Goal: Task Accomplishment & Management: Manage account settings

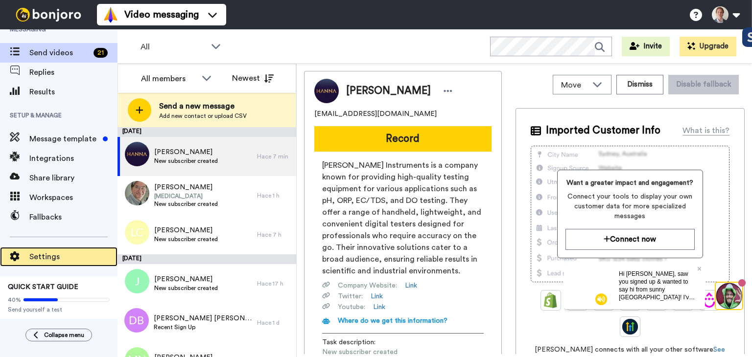
click at [41, 256] on span "Settings" at bounding box center [73, 257] width 88 height 12
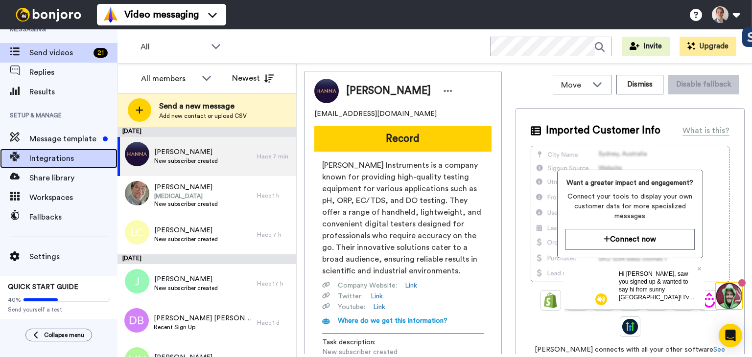
click at [48, 156] on span "Integrations" at bounding box center [73, 159] width 88 height 12
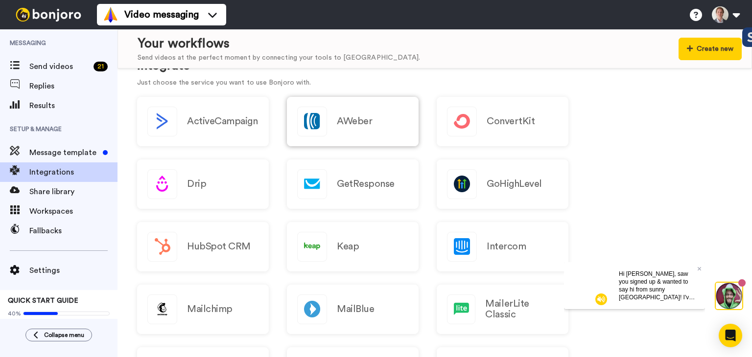
scroll to position [245, 0]
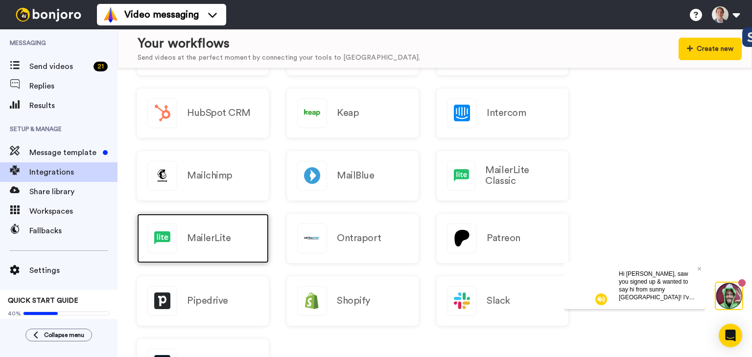
click at [184, 238] on div "MailerLite" at bounding box center [203, 238] width 132 height 49
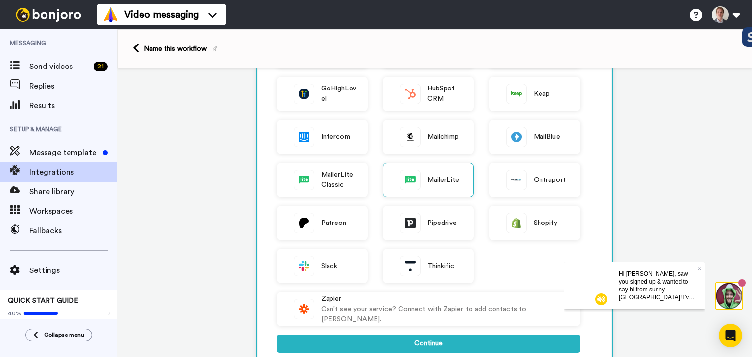
scroll to position [147, 0]
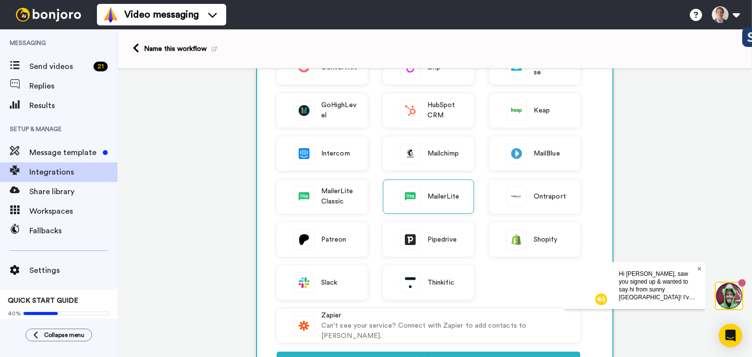
click at [700, 266] on icon at bounding box center [700, 269] width 4 height 6
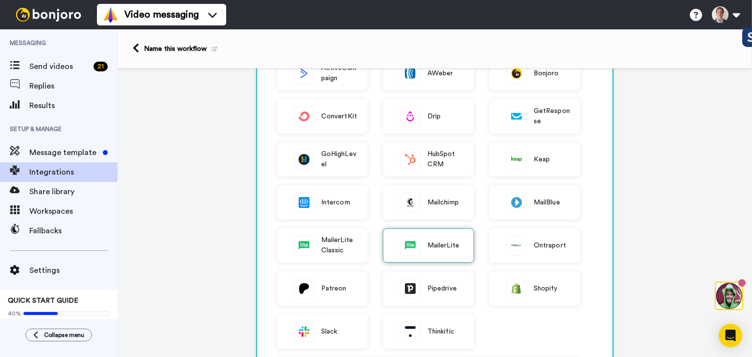
click at [435, 248] on span "MailerLite" at bounding box center [443, 246] width 32 height 10
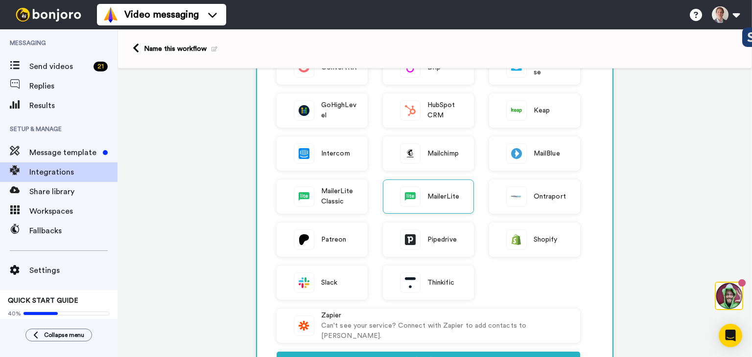
scroll to position [343, 0]
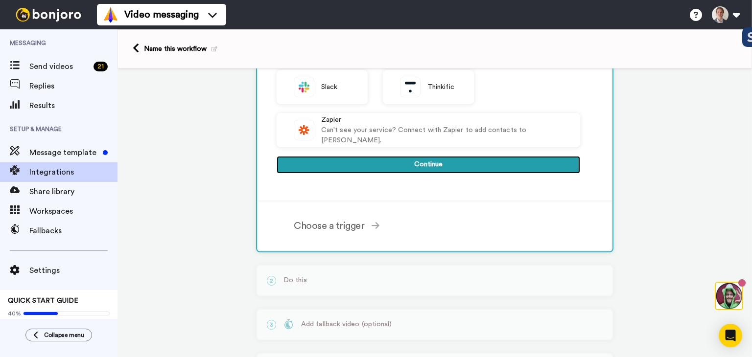
click at [399, 161] on button "Continue" at bounding box center [429, 165] width 304 height 18
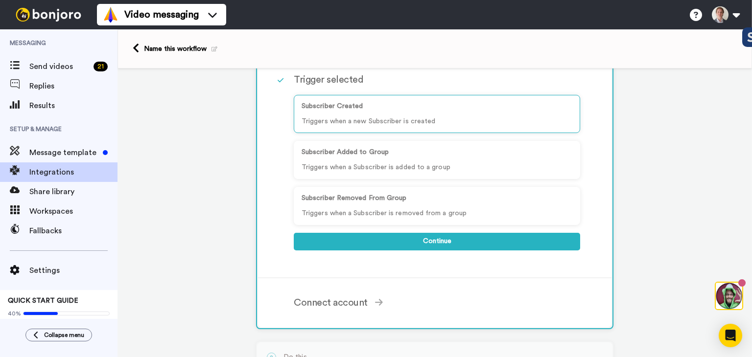
scroll to position [38, 0]
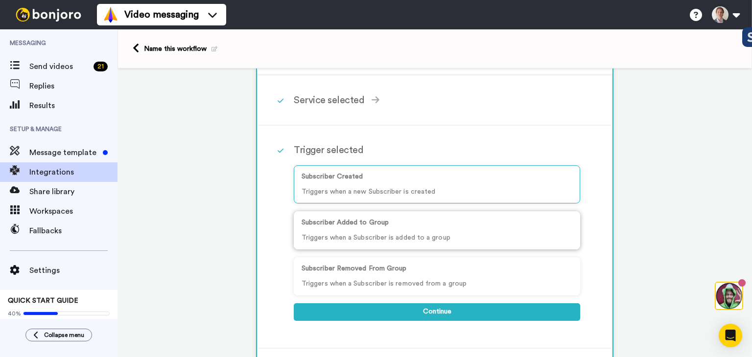
click at [393, 230] on div "Subscriber Added to Group Triggers when a Subscriber is added to a group" at bounding box center [437, 230] width 286 height 38
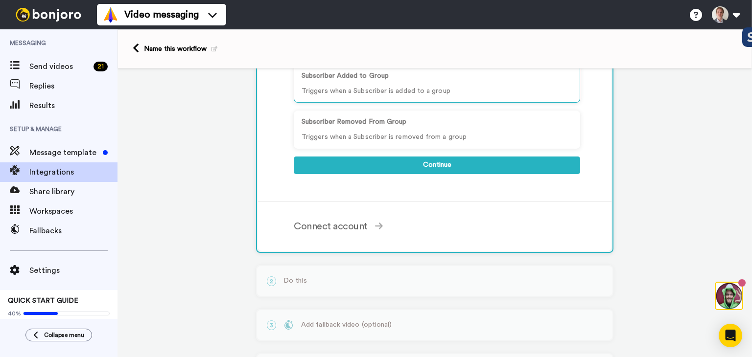
scroll to position [136, 0]
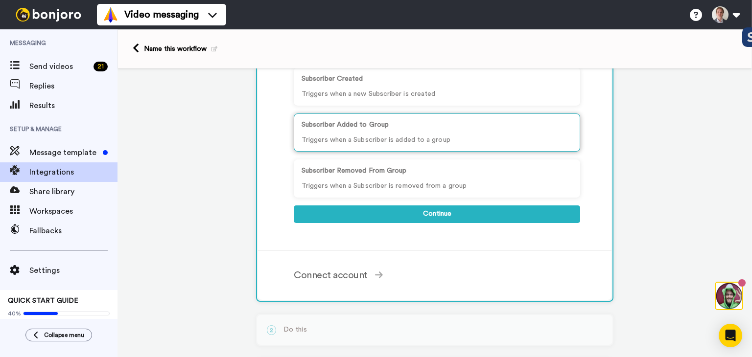
click at [351, 130] on div "Subscriber Added to Group Triggers when a Subscriber is added to a group" at bounding box center [437, 133] width 286 height 38
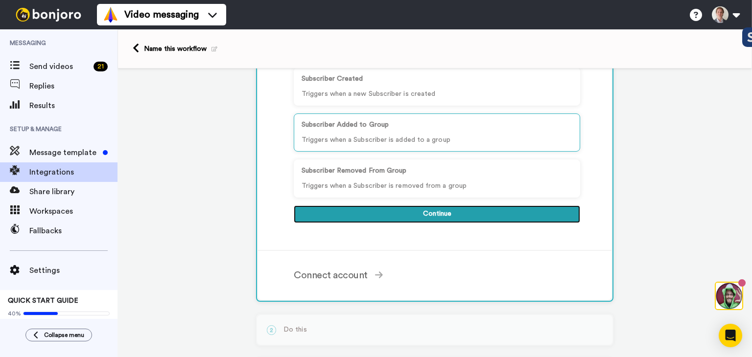
click at [388, 210] on button "Continue" at bounding box center [437, 215] width 286 height 18
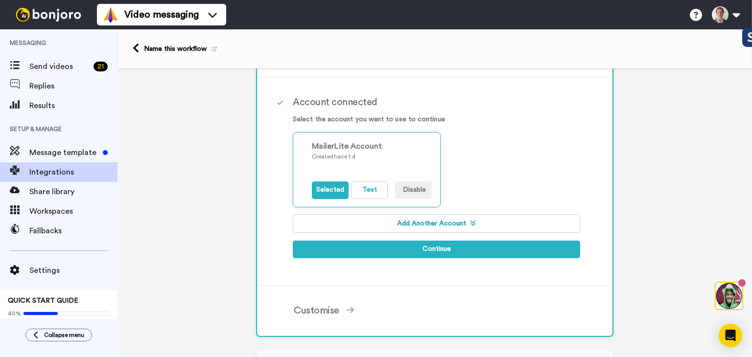
scroll to position [87, 0]
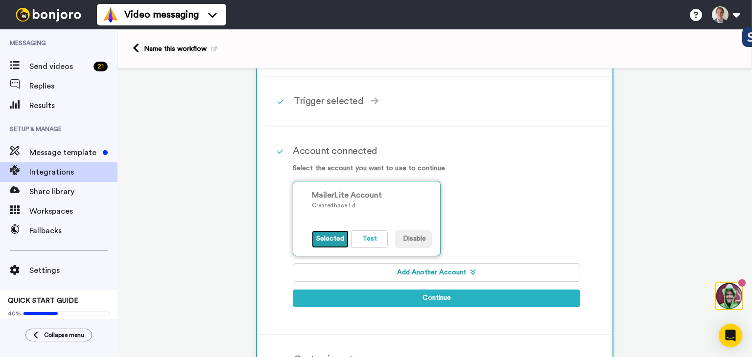
click at [330, 239] on button "Selected" at bounding box center [330, 240] width 37 height 18
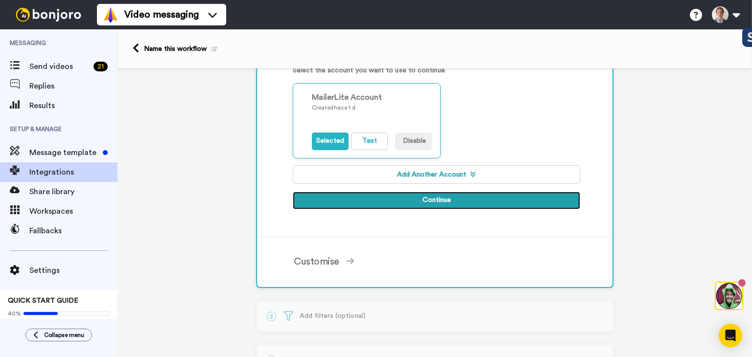
click at [421, 195] on button "Continue" at bounding box center [436, 201] width 287 height 18
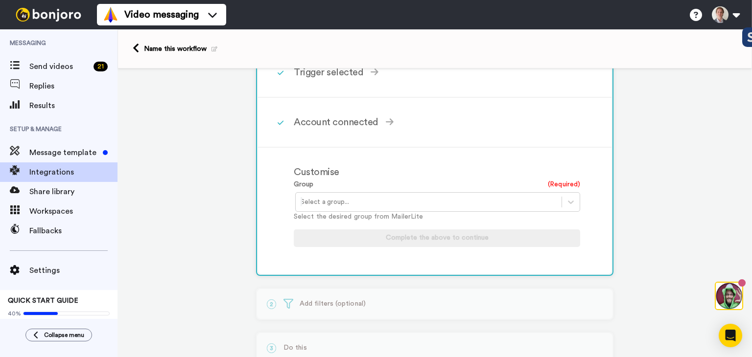
scroll to position [87, 0]
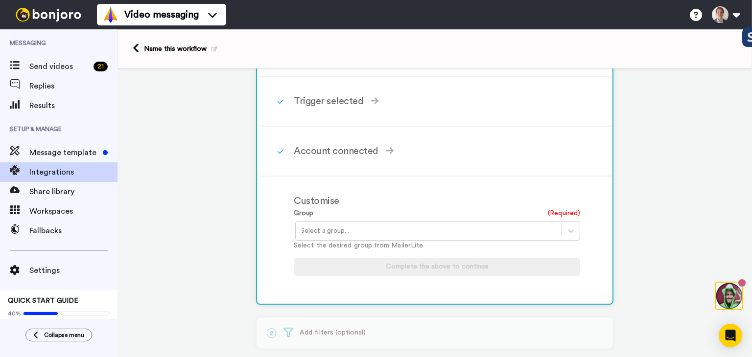
click at [329, 230] on div at bounding box center [429, 231] width 256 height 12
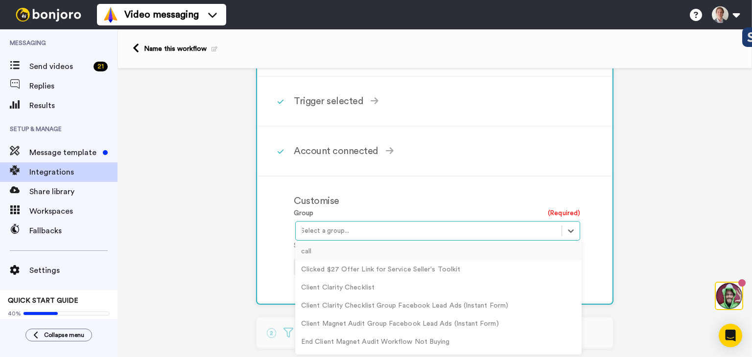
click at [266, 233] on div "Customise Group (Required) option call focused, 1 of 17. 17 results available. …" at bounding box center [434, 240] width 353 height 126
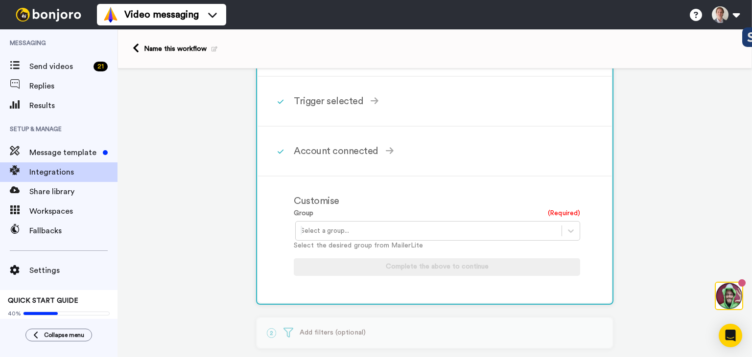
scroll to position [136, 0]
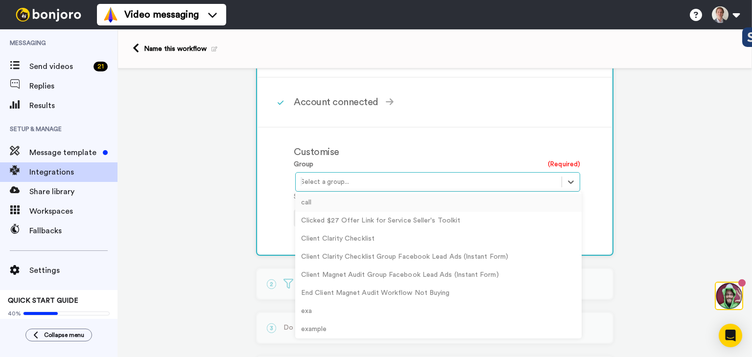
click at [330, 179] on div at bounding box center [429, 182] width 256 height 12
click at [361, 274] on div "Client Magnet Audit Group Facebook Lead Ads (Instant Form)" at bounding box center [438, 275] width 286 height 18
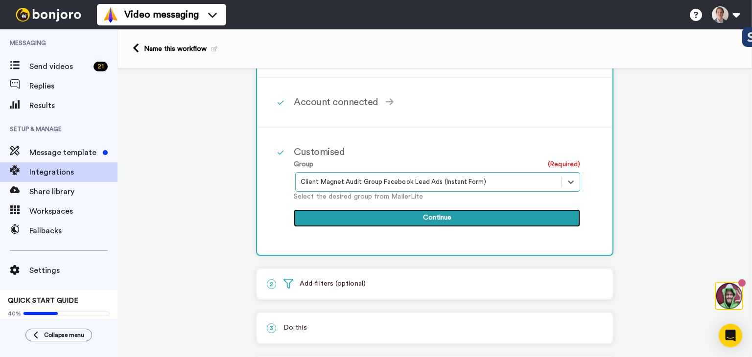
click at [386, 214] on button "Continue" at bounding box center [437, 219] width 286 height 18
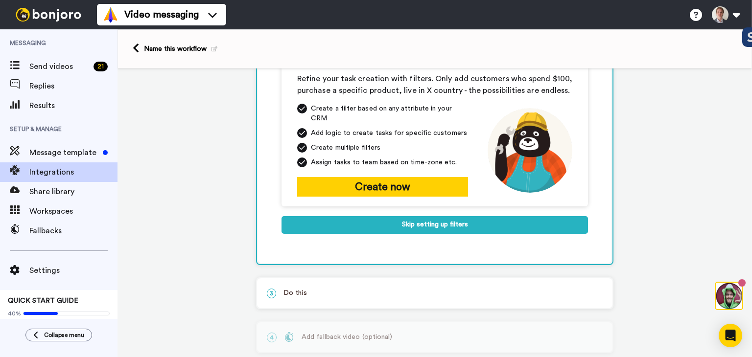
scroll to position [37, 0]
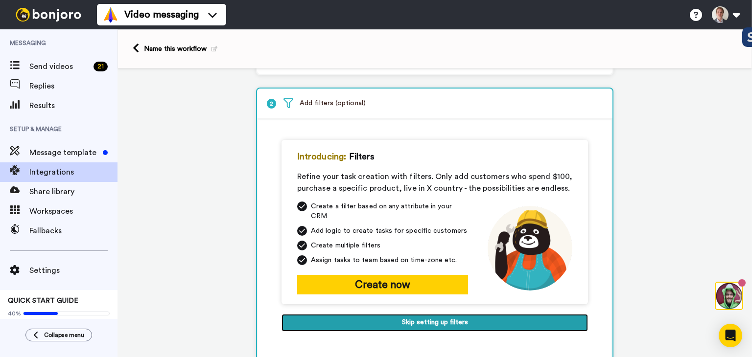
click at [399, 314] on button "Skip setting up filters" at bounding box center [435, 323] width 306 height 18
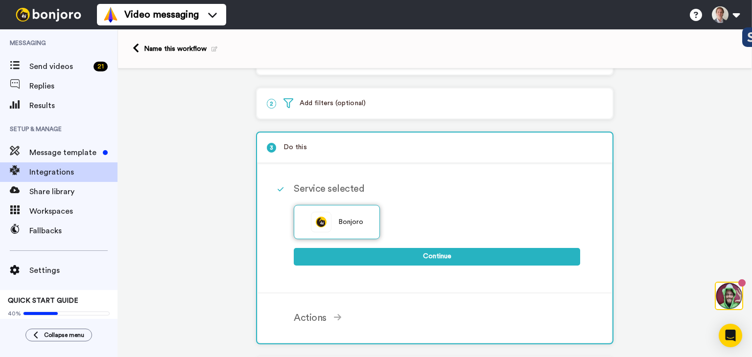
click at [352, 218] on span "Bonjoro" at bounding box center [350, 222] width 25 height 10
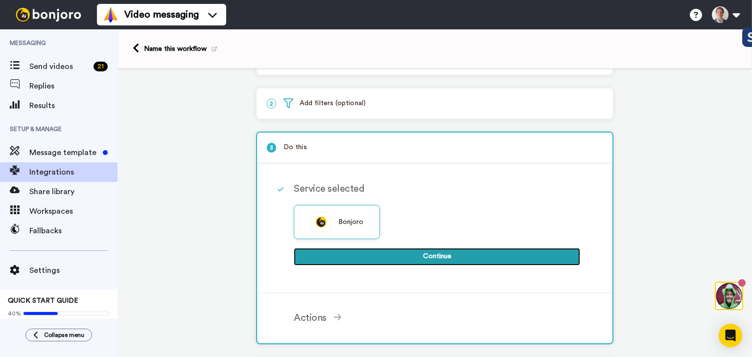
click at [391, 253] on button "Continue" at bounding box center [437, 257] width 286 height 18
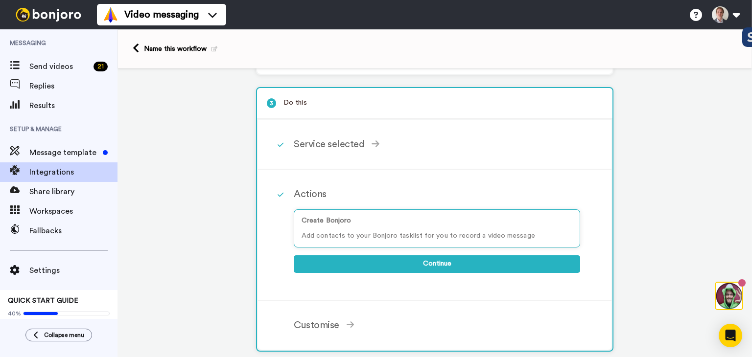
scroll to position [135, 0]
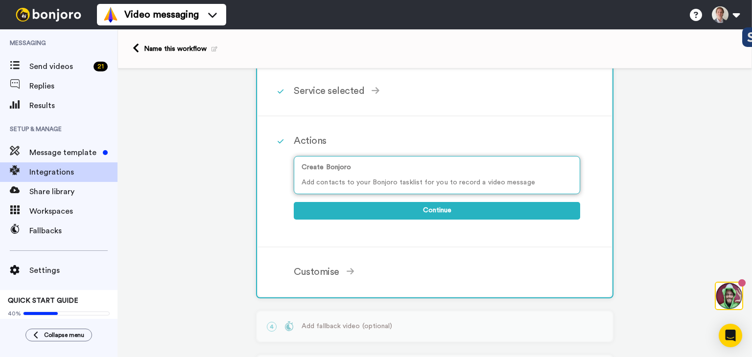
click at [340, 178] on p "Add contacts to your Bonjoro tasklist for you to record a video message" at bounding box center [437, 183] width 271 height 10
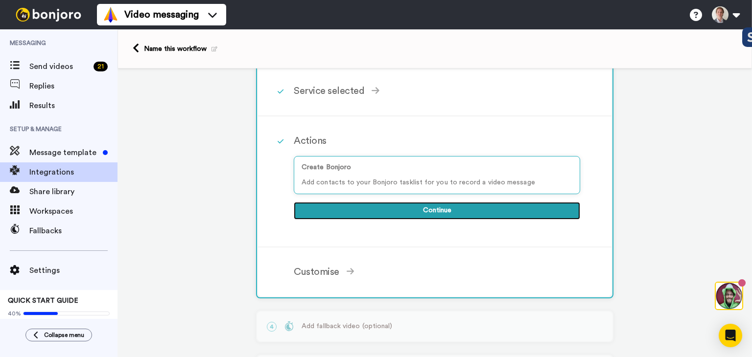
click at [380, 207] on button "Continue" at bounding box center [437, 211] width 286 height 18
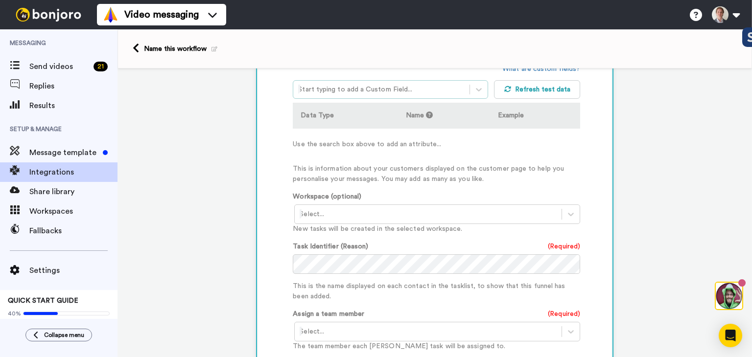
scroll to position [331, 0]
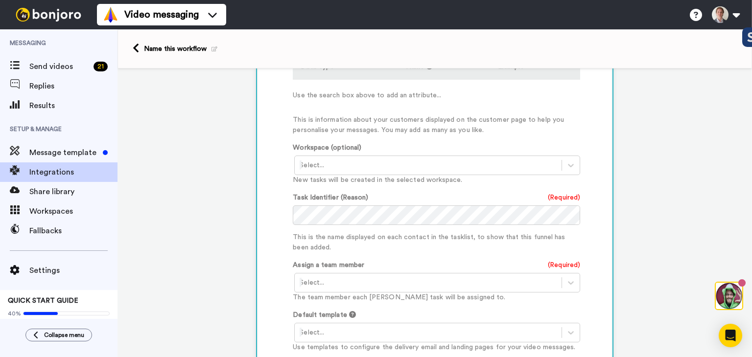
click at [317, 166] on div at bounding box center [428, 166] width 257 height 12
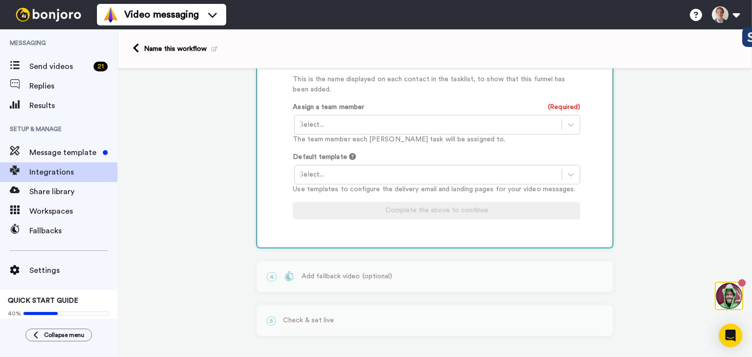
scroll to position [490, 0]
click at [323, 127] on div at bounding box center [428, 124] width 257 height 12
click at [327, 138] on div "Roger Bretau <rogerbretau@gmail.com>" at bounding box center [437, 145] width 287 height 18
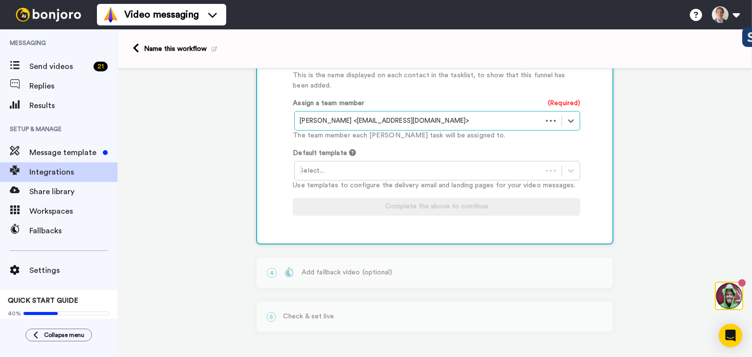
scroll to position [450, 0]
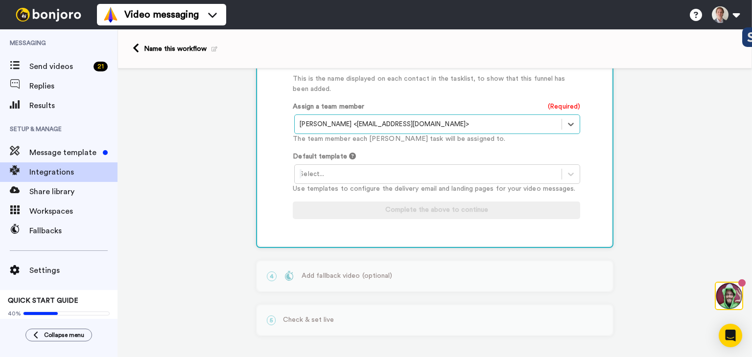
click at [327, 164] on div "Select..." at bounding box center [437, 174] width 286 height 20
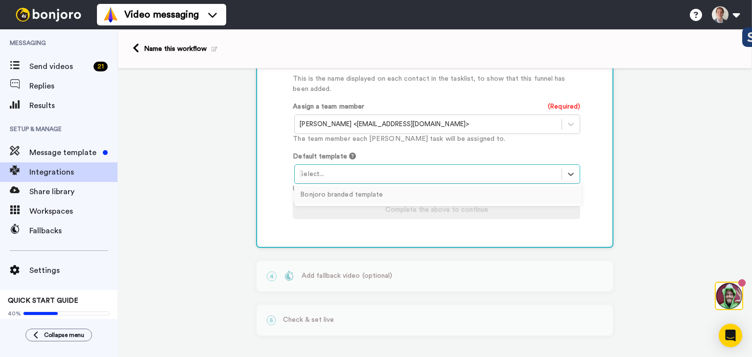
scroll to position [490, 0]
click at [331, 194] on div "Bonjoro branded template" at bounding box center [437, 195] width 287 height 18
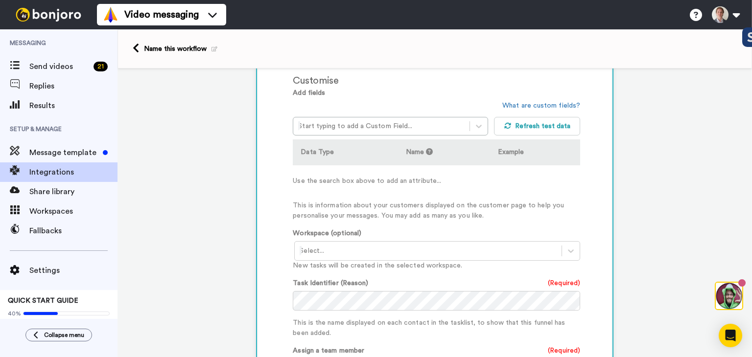
scroll to position [245, 0]
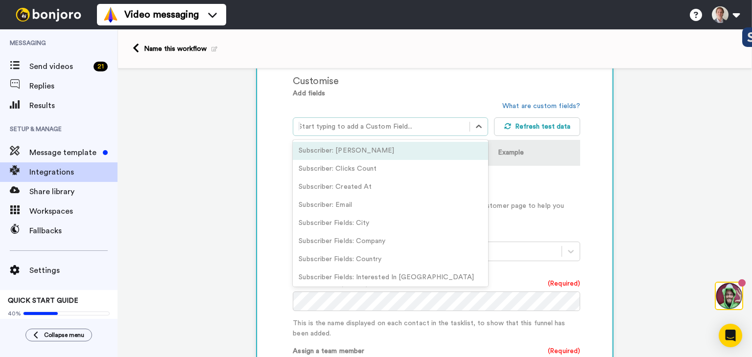
click at [378, 123] on div at bounding box center [381, 127] width 166 height 12
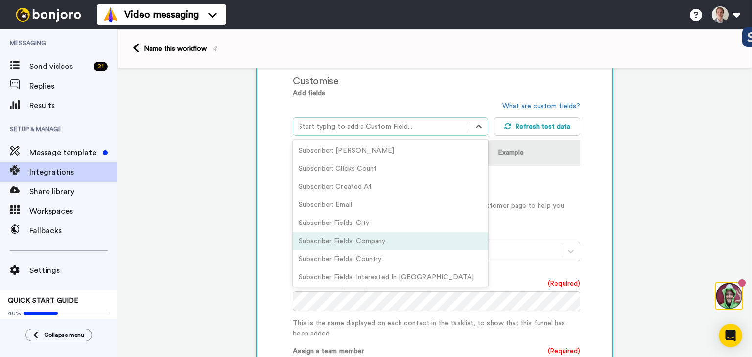
click at [360, 240] on div "Subscriber Fields: Company" at bounding box center [390, 242] width 195 height 18
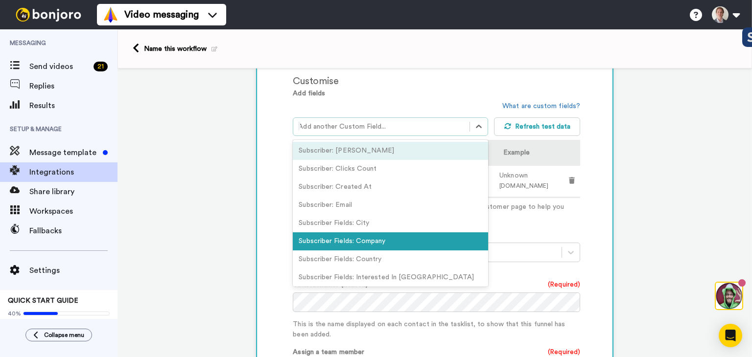
click at [321, 126] on div at bounding box center [381, 127] width 166 height 12
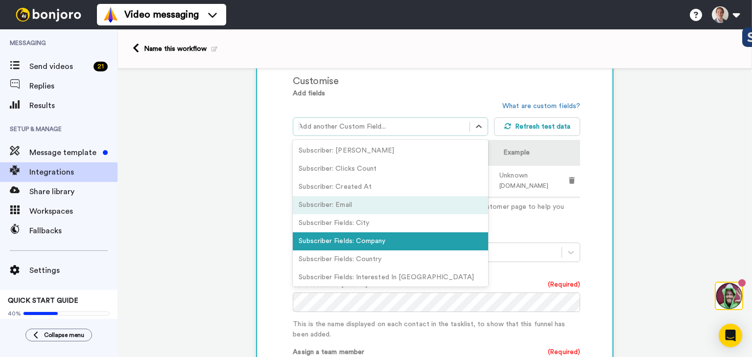
click at [351, 204] on div "Subscriber: Email" at bounding box center [390, 205] width 195 height 18
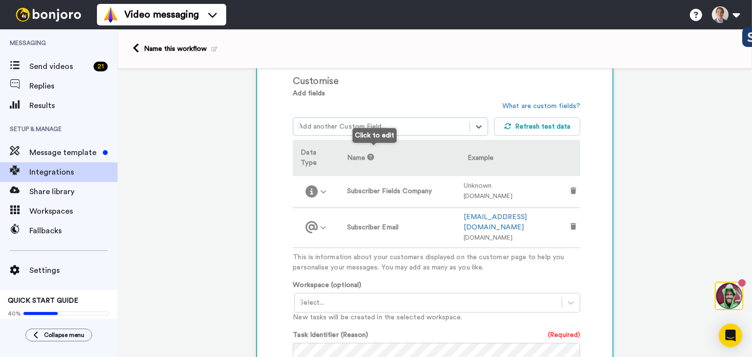
click at [351, 124] on div at bounding box center [381, 127] width 166 height 12
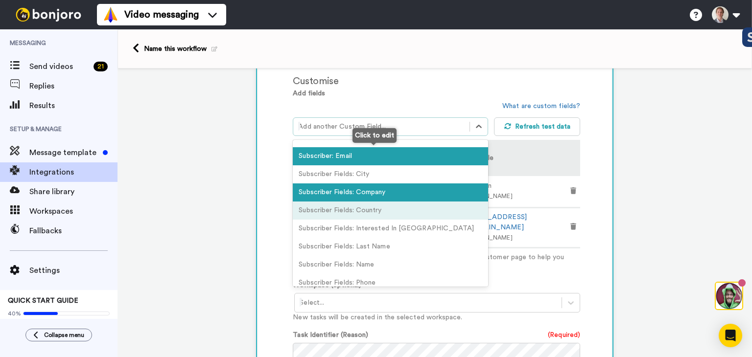
scroll to position [98, 0]
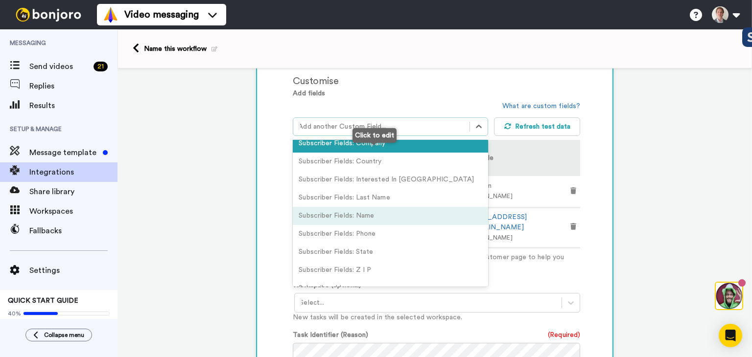
click at [364, 215] on div "Subscriber Fields: Name" at bounding box center [390, 216] width 195 height 18
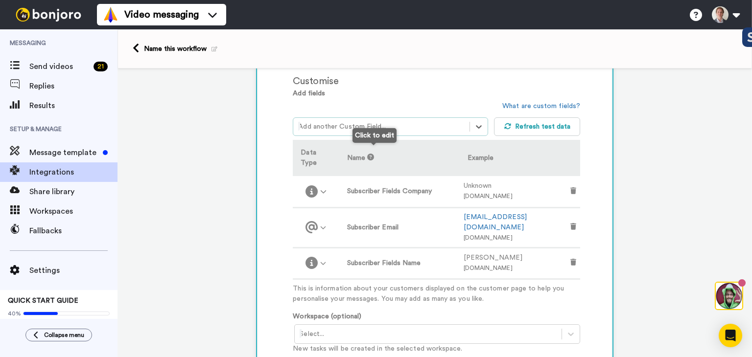
click at [344, 125] on div at bounding box center [381, 127] width 166 height 12
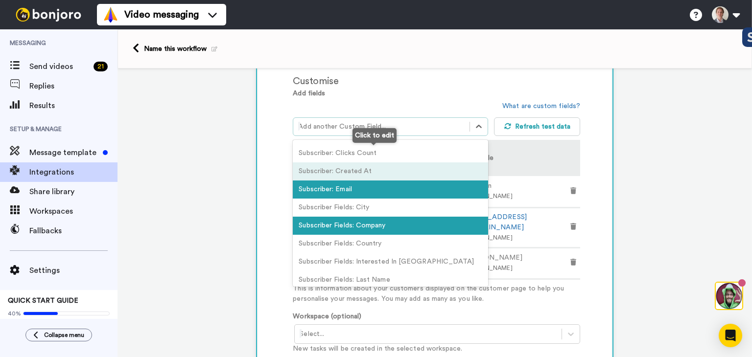
scroll to position [0, 0]
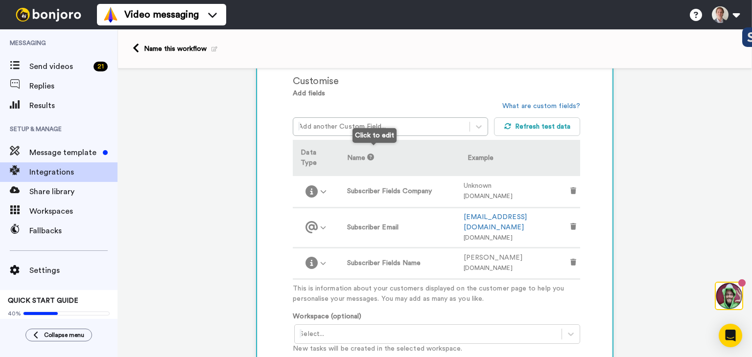
click at [276, 167] on div "Customise Add fields Add another Custom Field... What are custom fields? Refres…" at bounding box center [434, 315] width 353 height 517
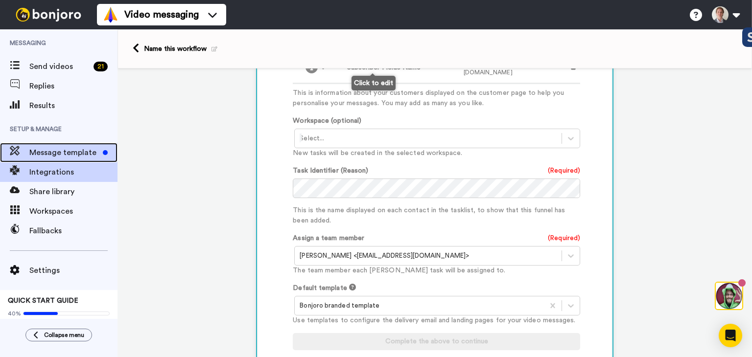
click at [59, 157] on span "Message template" at bounding box center [64, 153] width 70 height 12
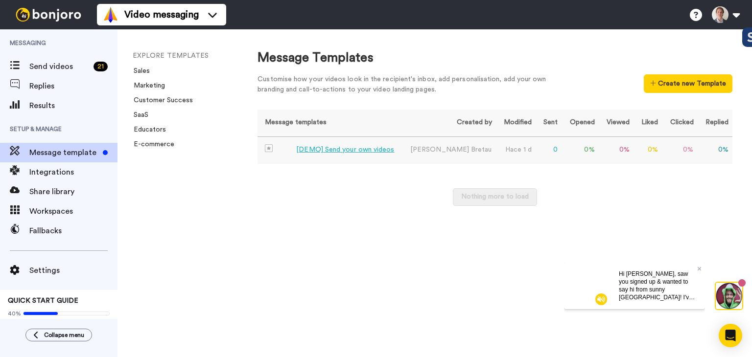
click at [357, 149] on div "[DEMO] Send your own videos" at bounding box center [345, 150] width 98 height 10
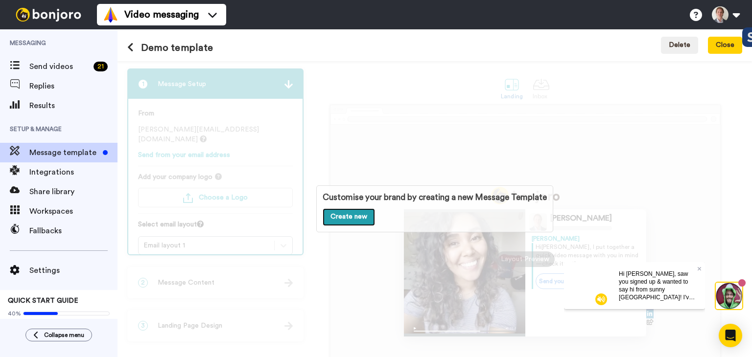
click at [346, 215] on link "Create new" at bounding box center [349, 218] width 52 height 18
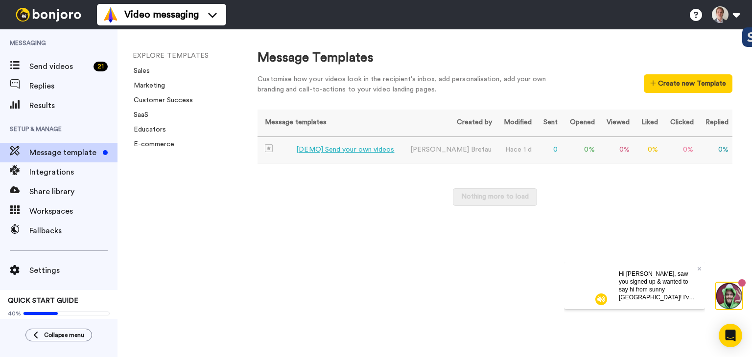
click at [349, 149] on div "[DEMO] Send your own videos" at bounding box center [345, 150] width 98 height 10
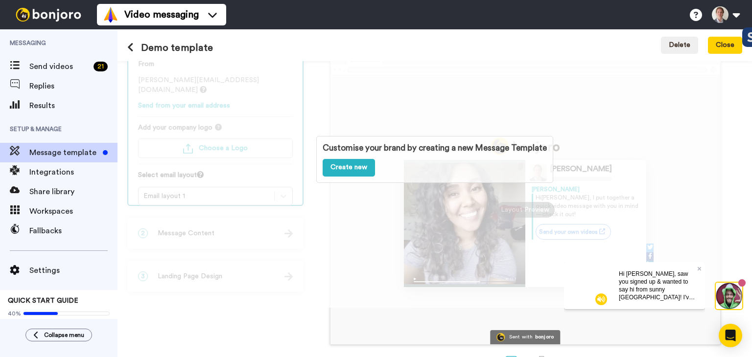
scroll to position [81, 0]
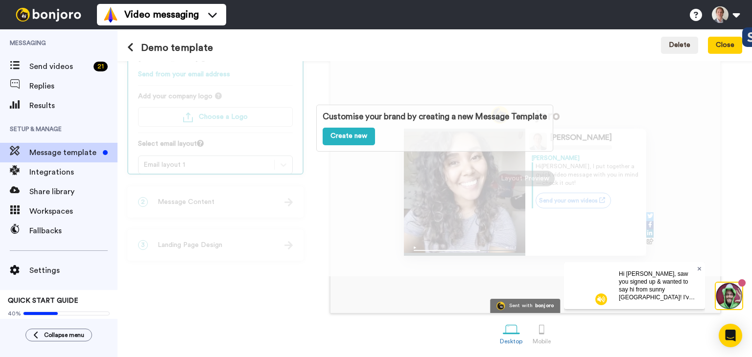
click at [701, 266] on icon at bounding box center [700, 269] width 4 height 6
click at [537, 329] on div at bounding box center [541, 329] width 17 height 17
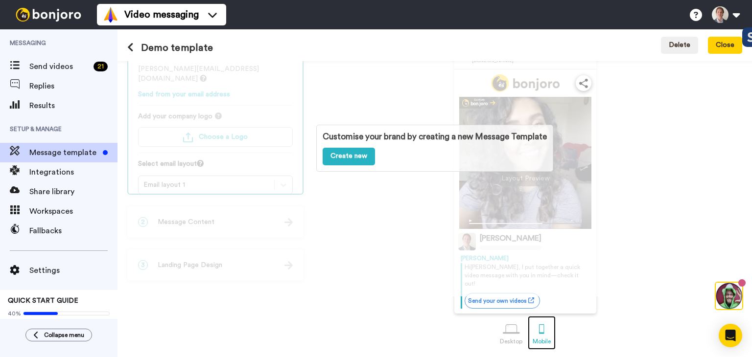
scroll to position [52, 0]
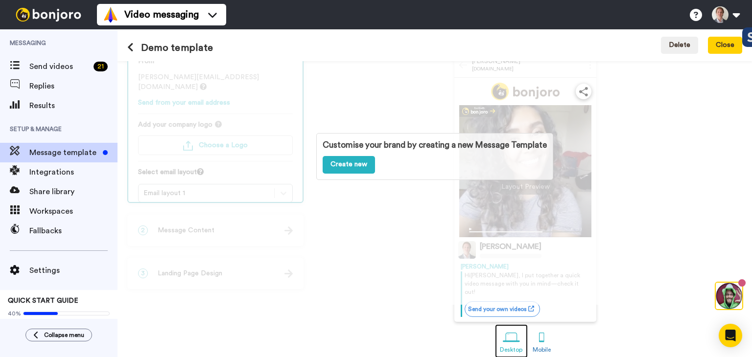
click at [509, 329] on div at bounding box center [511, 337] width 17 height 17
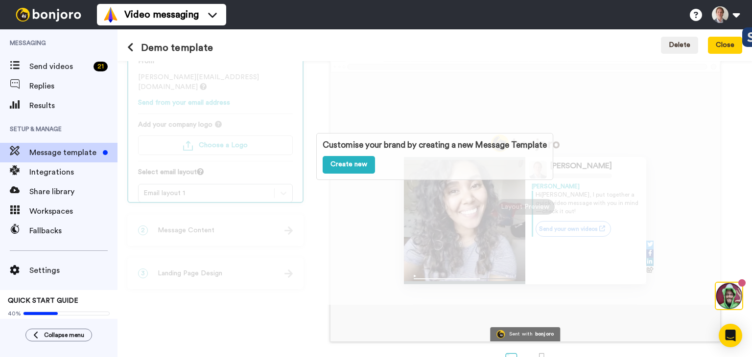
click at [572, 212] on div "Customise your brand by creating a new Message Template Create new" at bounding box center [434, 157] width 634 height 296
click at [518, 220] on div "Customise your brand by creating a new Message Template Create new" at bounding box center [434, 157] width 634 height 296
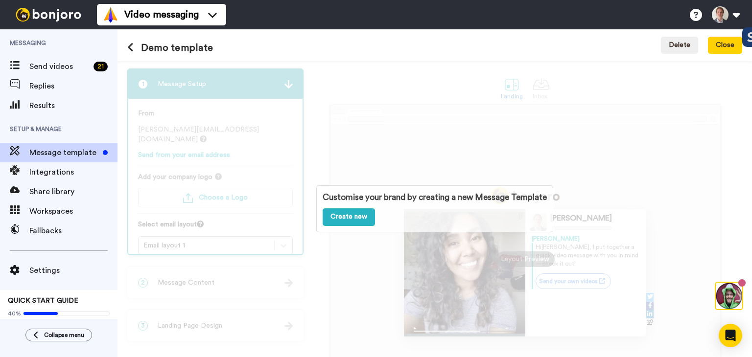
click at [204, 98] on div "Customise your brand by creating a new Message Template Create new" at bounding box center [434, 209] width 634 height 296
click at [352, 212] on link "Create new" at bounding box center [349, 218] width 52 height 18
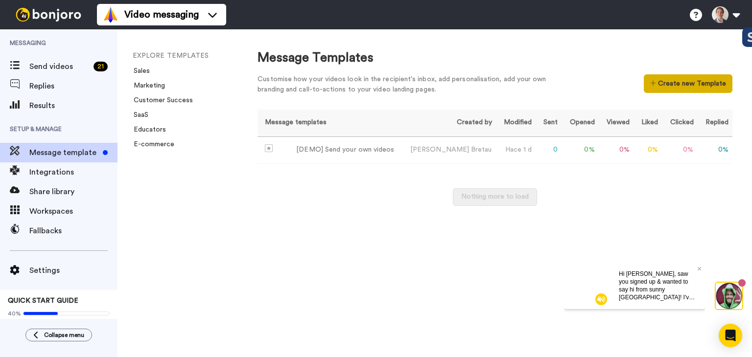
click at [681, 82] on button "Create new Template" at bounding box center [688, 83] width 89 height 19
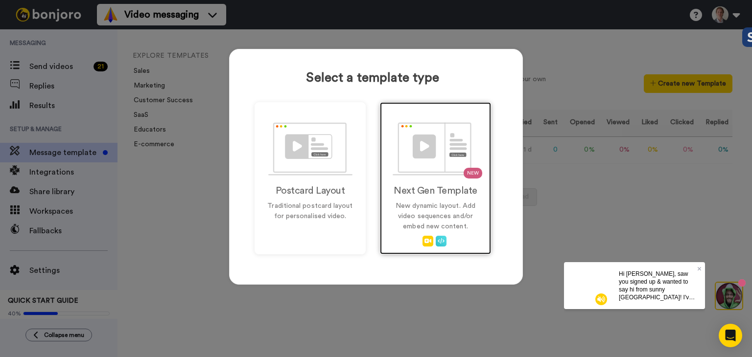
click at [433, 148] on img at bounding box center [436, 148] width 86 height 53
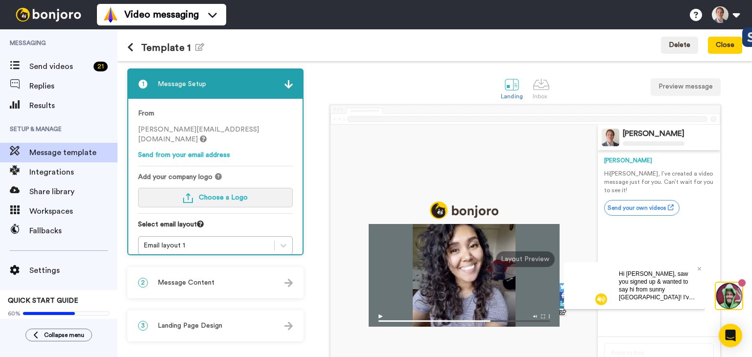
click at [218, 194] on span "Choose a Logo" at bounding box center [223, 197] width 49 height 7
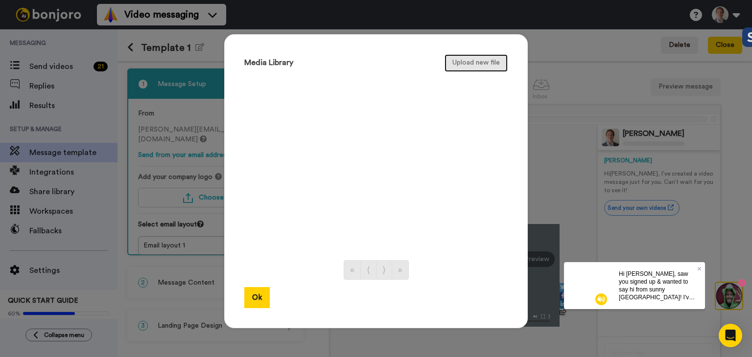
click at [456, 67] on button "Upload new file" at bounding box center [476, 63] width 63 height 18
click at [258, 294] on button "Ok" at bounding box center [256, 297] width 25 height 21
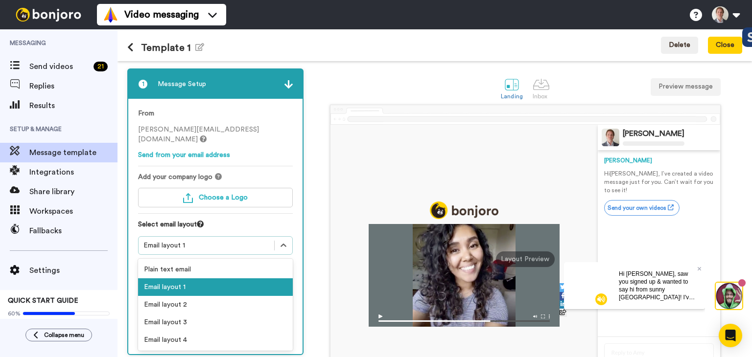
click at [196, 241] on div "Email layout 1" at bounding box center [206, 246] width 126 height 10
click at [187, 296] on div "Email layout 2" at bounding box center [215, 305] width 155 height 18
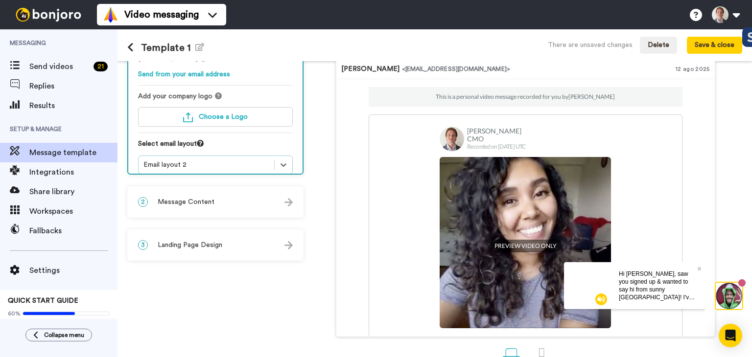
scroll to position [105, 0]
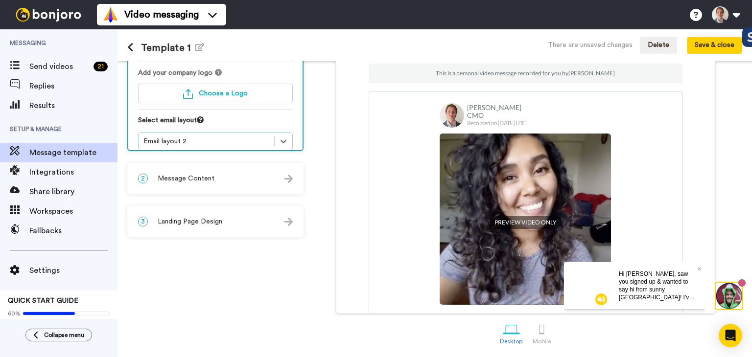
click at [208, 137] on div "Email layout 2" at bounding box center [206, 142] width 126 height 10
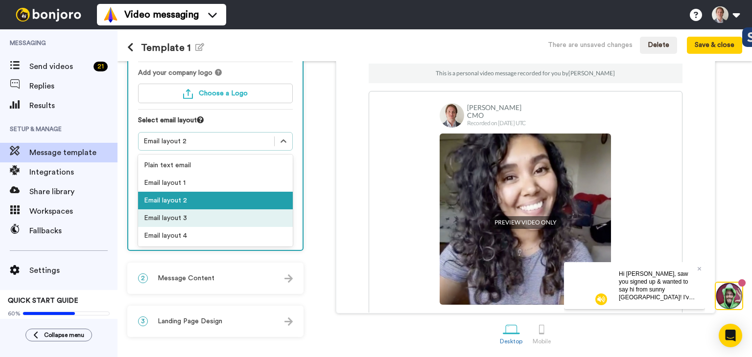
click at [185, 210] on div "Email layout 3" at bounding box center [215, 219] width 155 height 18
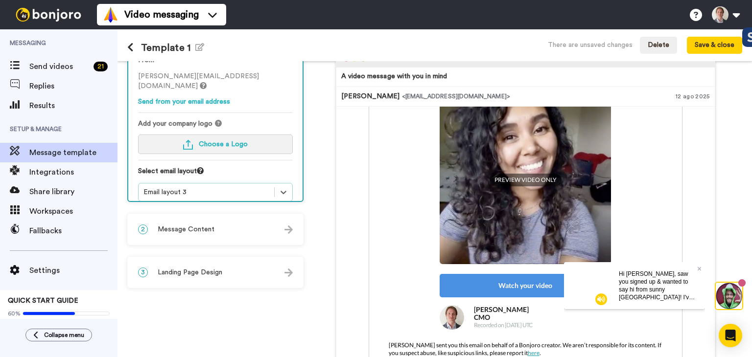
scroll to position [0, 0]
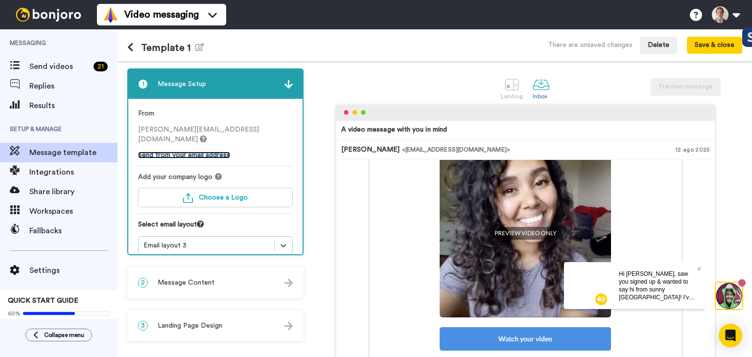
click at [174, 152] on link "Send from your email address" at bounding box center [184, 155] width 92 height 7
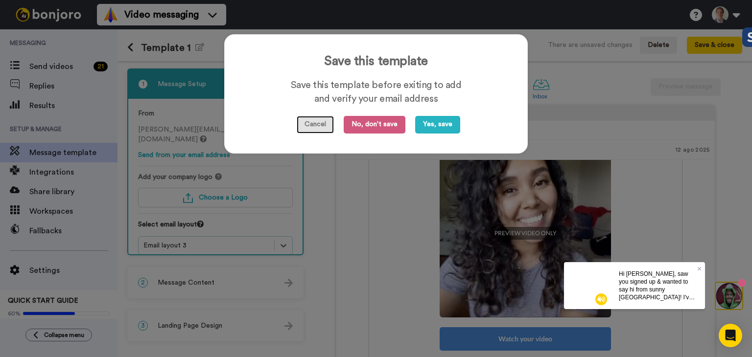
click at [313, 122] on button "Cancel" at bounding box center [315, 125] width 37 height 18
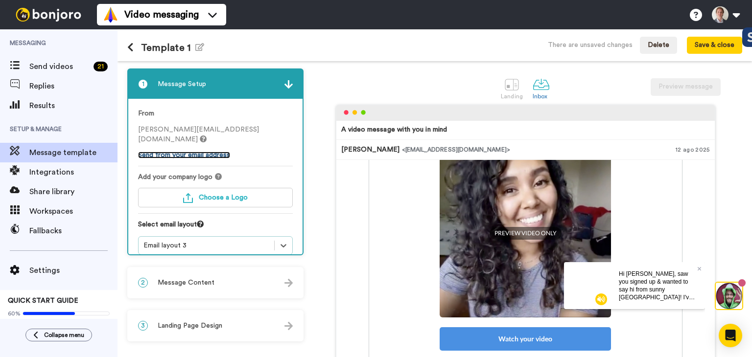
click at [210, 152] on link "Send from your email address" at bounding box center [184, 155] width 92 height 7
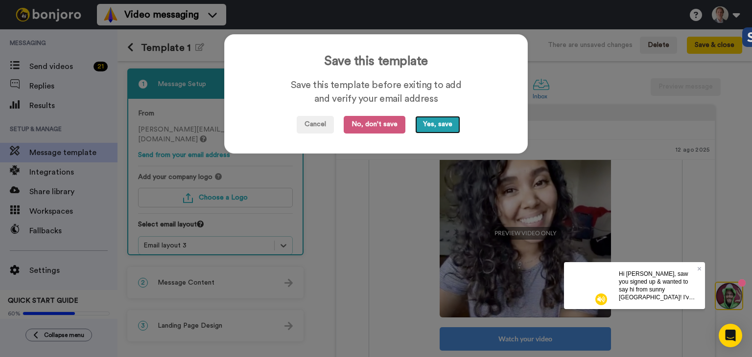
click at [423, 122] on button "Yes, save" at bounding box center [437, 125] width 45 height 18
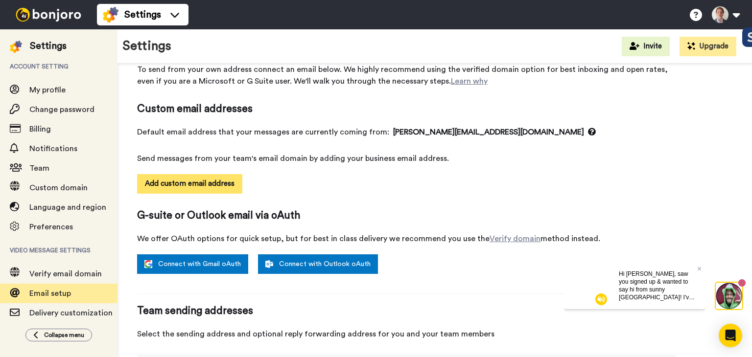
click at [213, 184] on button "Add custom email address" at bounding box center [189, 184] width 105 height 20
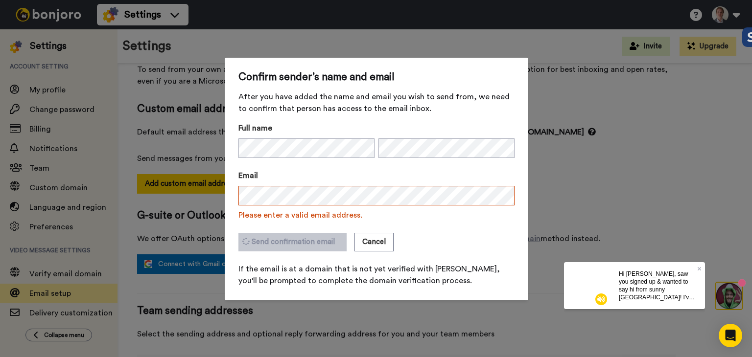
click at [301, 223] on form "Full name Email Please enter a valid email address. Send confirmation email Can…" at bounding box center [376, 204] width 276 height 164
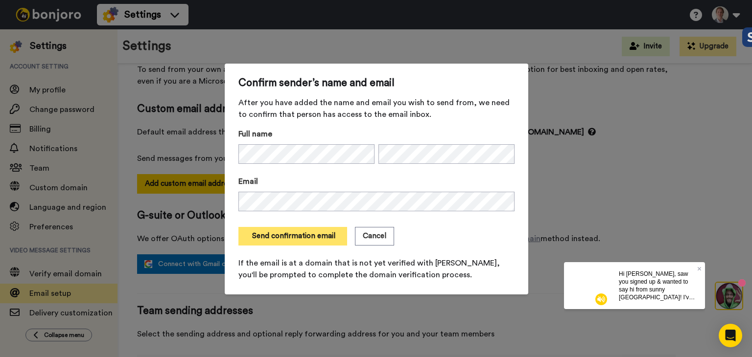
click at [285, 237] on button "Send confirmation email" at bounding box center [292, 236] width 109 height 19
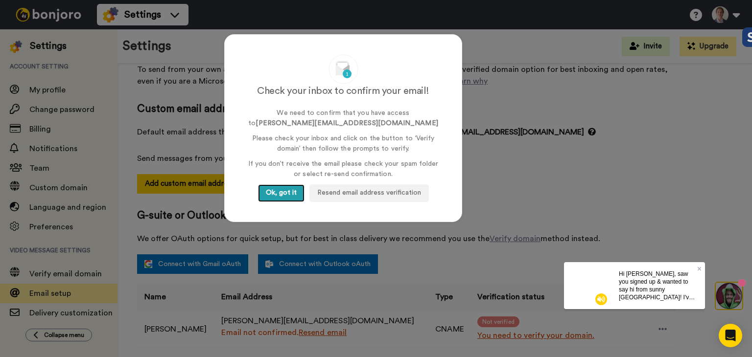
click at [265, 193] on button "Ok, got it" at bounding box center [281, 194] width 47 height 18
